Goal: Task Accomplishment & Management: Manage account settings

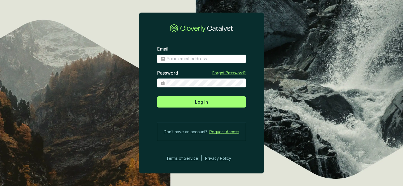
click at [188, 55] on span at bounding box center [201, 59] width 89 height 9
click at [184, 63] on section "Email Password Forgot Password? Log In Don’t have an account? Request Access Te…" at bounding box center [201, 103] width 125 height 133
click at [180, 63] on span at bounding box center [201, 59] width 89 height 9
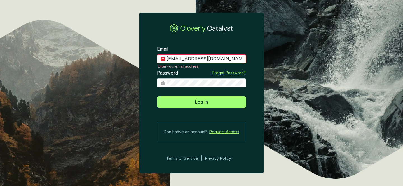
type input "victoria@cloverly.com"
click at [194, 87] on div "Password Forgot Password?" at bounding box center [201, 82] width 89 height 24
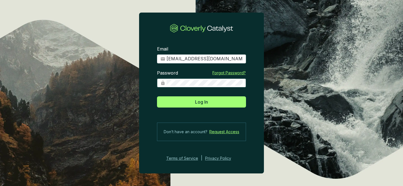
click at [157, 96] on button "Log In" at bounding box center [201, 101] width 89 height 11
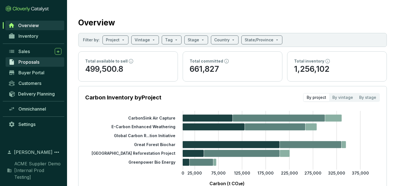
click at [30, 61] on span "Proposals" at bounding box center [28, 62] width 21 height 6
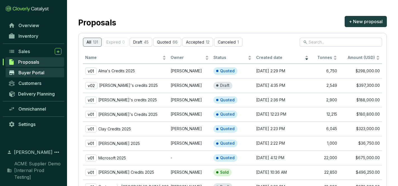
click at [30, 73] on span "Buyer Portal" at bounding box center [31, 73] width 26 height 6
